Goal: Transaction & Acquisition: Subscribe to service/newsletter

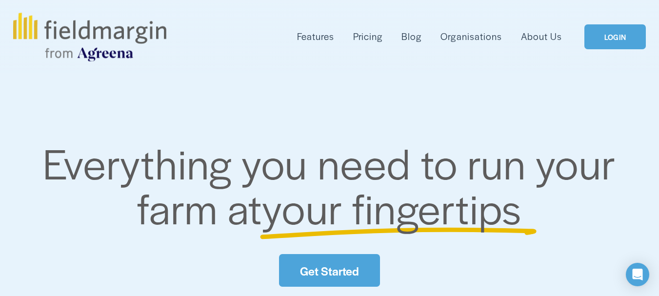
drag, startPoint x: 0, startPoint y: 0, endPoint x: 403, endPoint y: 134, distance: 424.6
click at [403, 134] on span "Everything you need to run your farm at" at bounding box center [334, 184] width 583 height 103
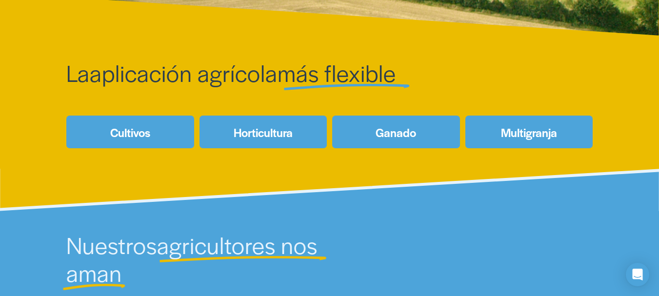
scroll to position [390, 0]
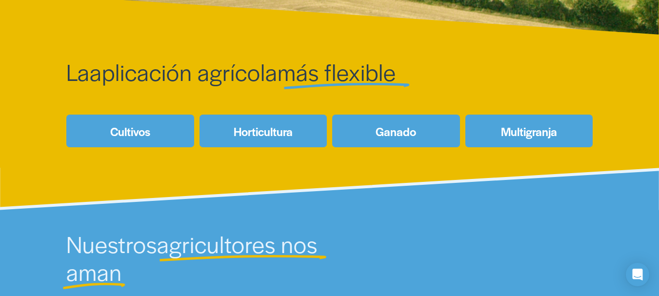
click at [241, 137] on font "Horticultura" at bounding box center [263, 131] width 59 height 17
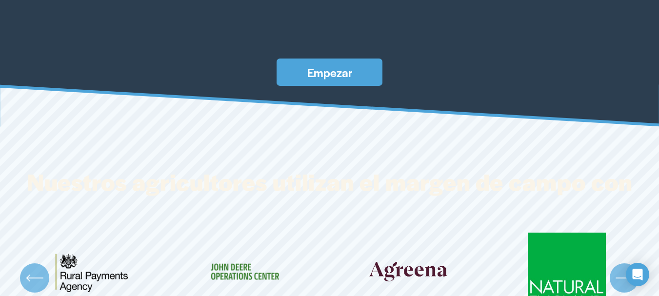
scroll to position [2793, 0]
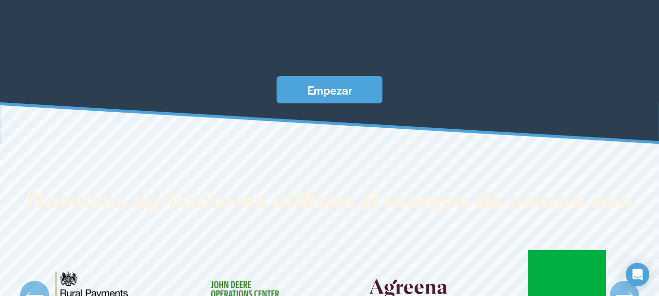
click at [341, 87] on font "Empezar" at bounding box center [329, 89] width 45 height 17
